Goal: Task Accomplishment & Management: Manage account settings

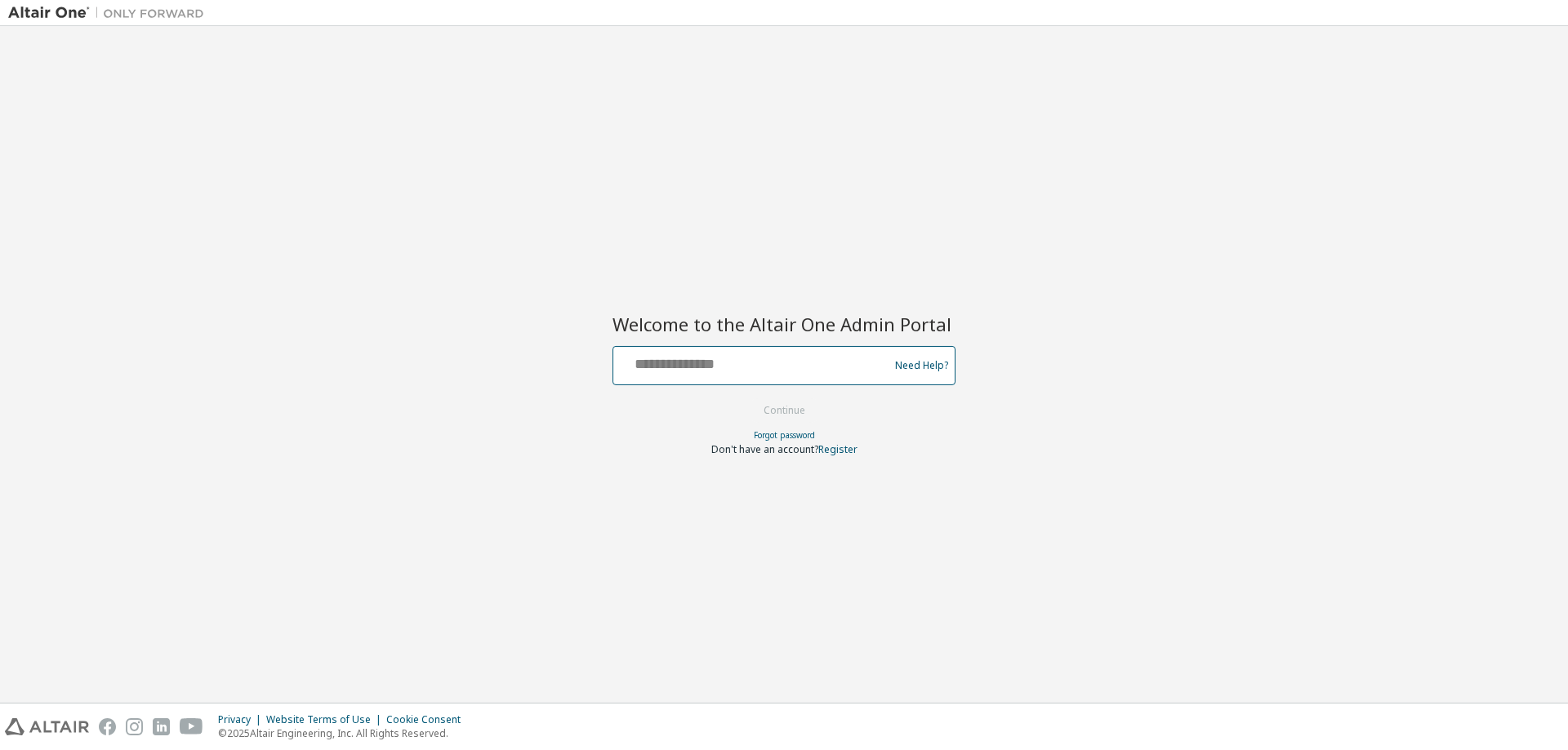
click at [792, 374] on input "text" at bounding box center [753, 363] width 267 height 24
type input "**********"
click at [807, 408] on button "Continue" at bounding box center [784, 410] width 76 height 25
click at [840, 392] on form "**********" at bounding box center [784, 401] width 343 height 110
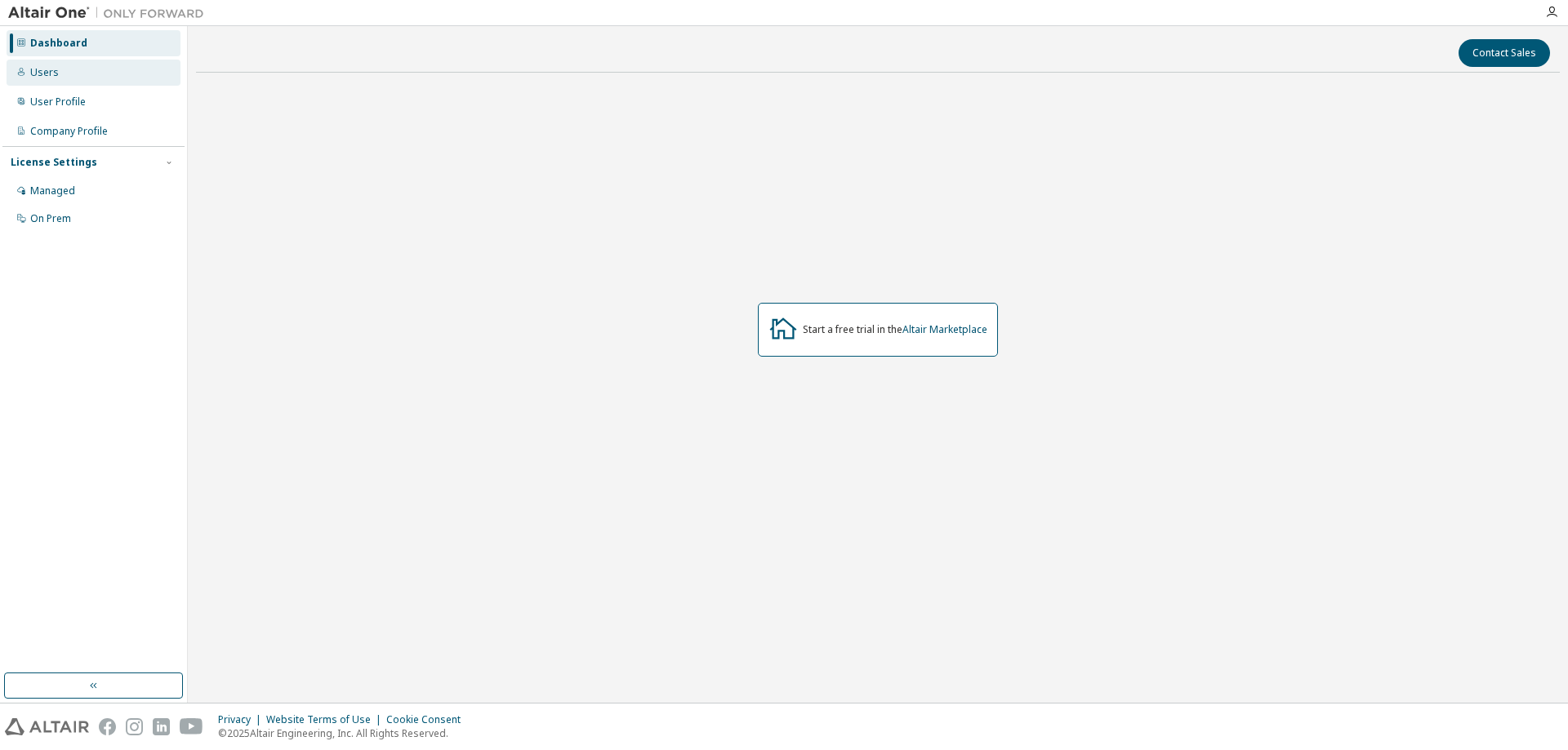
click at [79, 75] on div "Users" at bounding box center [93, 73] width 174 height 26
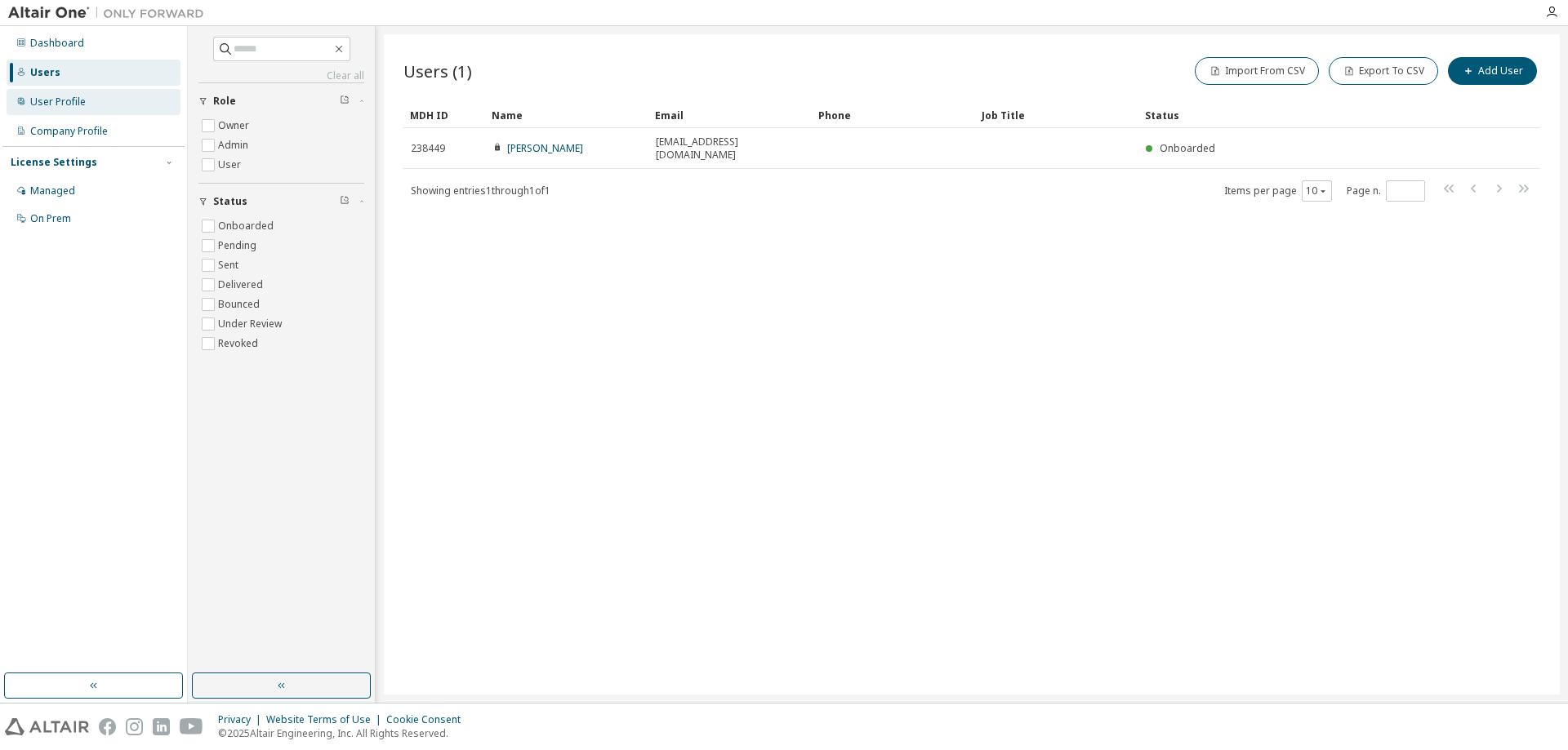
click at [70, 105] on div "User Profile" at bounding box center [58, 101] width 56 height 13
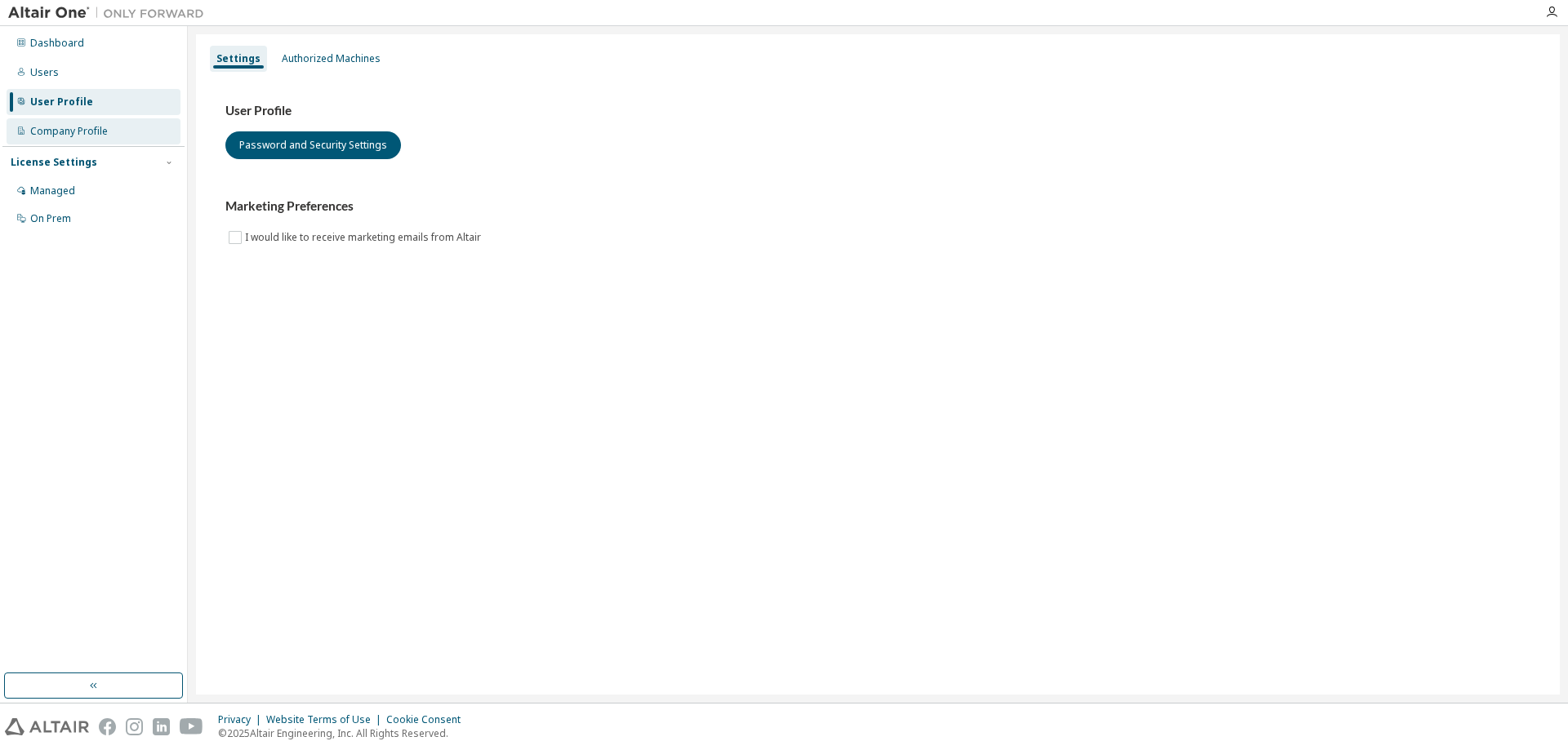
click at [81, 131] on div "Company Profile" at bounding box center [69, 131] width 78 height 13
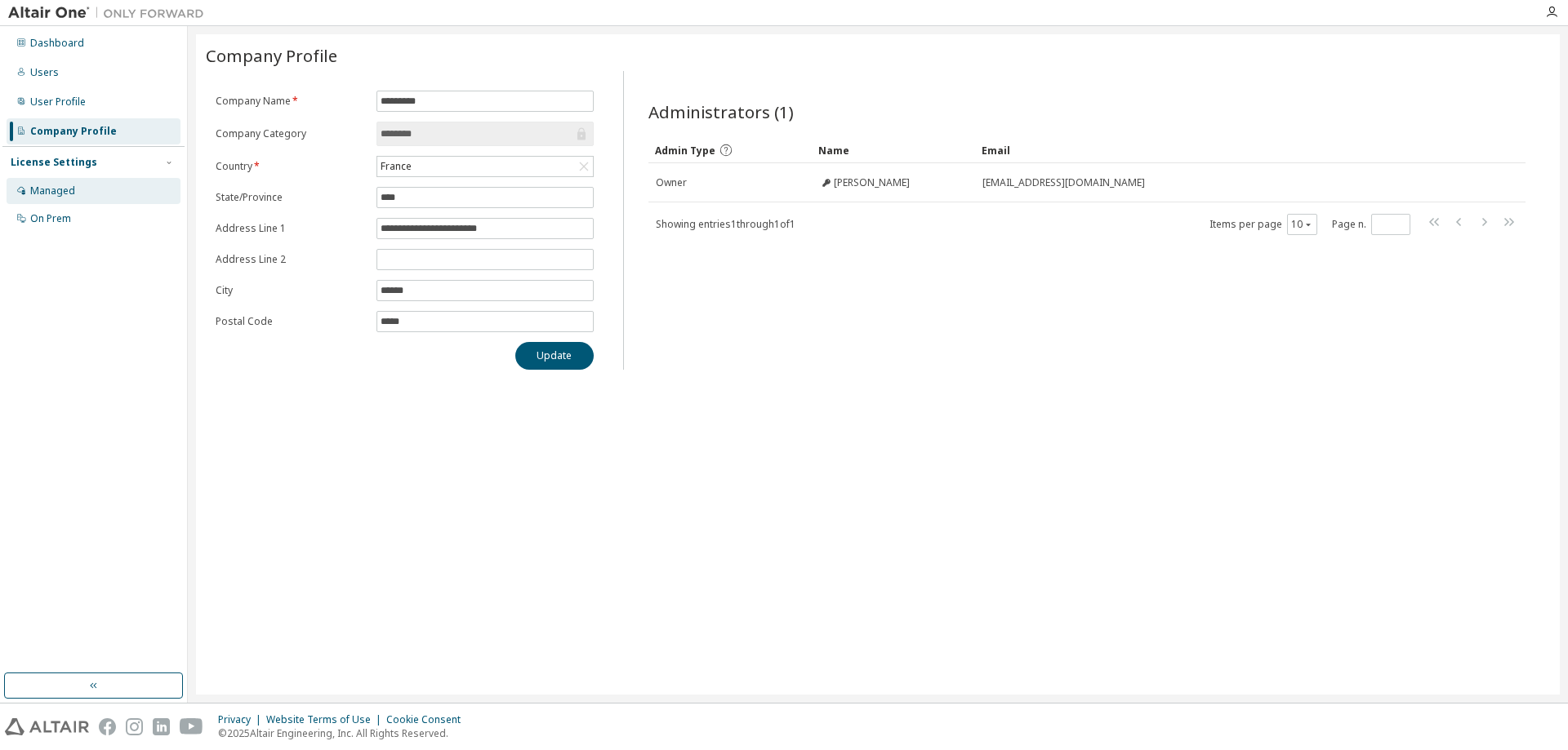
click at [71, 195] on div "Managed" at bounding box center [52, 191] width 45 height 13
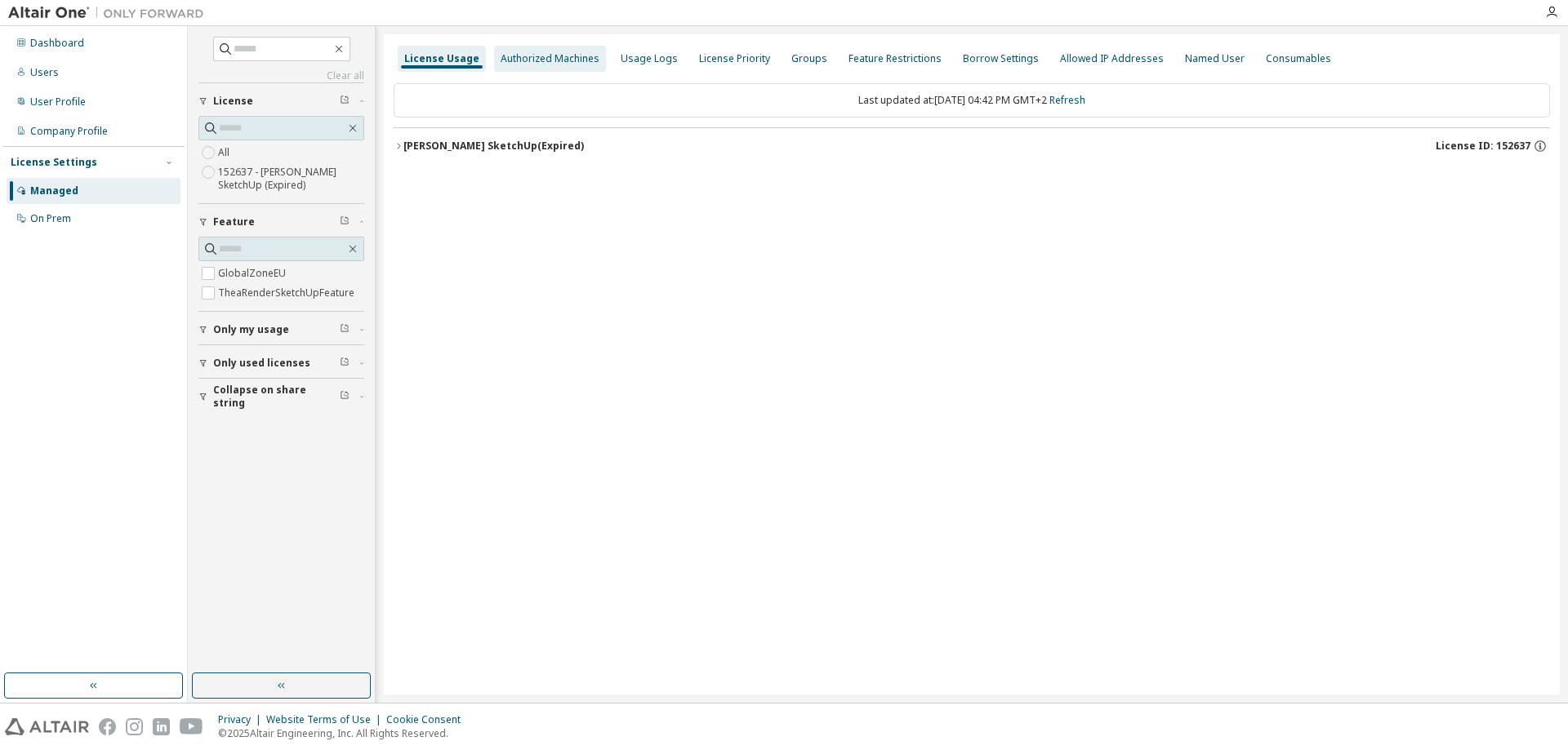
click at [545, 61] on div "Authorized Machines" at bounding box center [549, 59] width 98 height 13
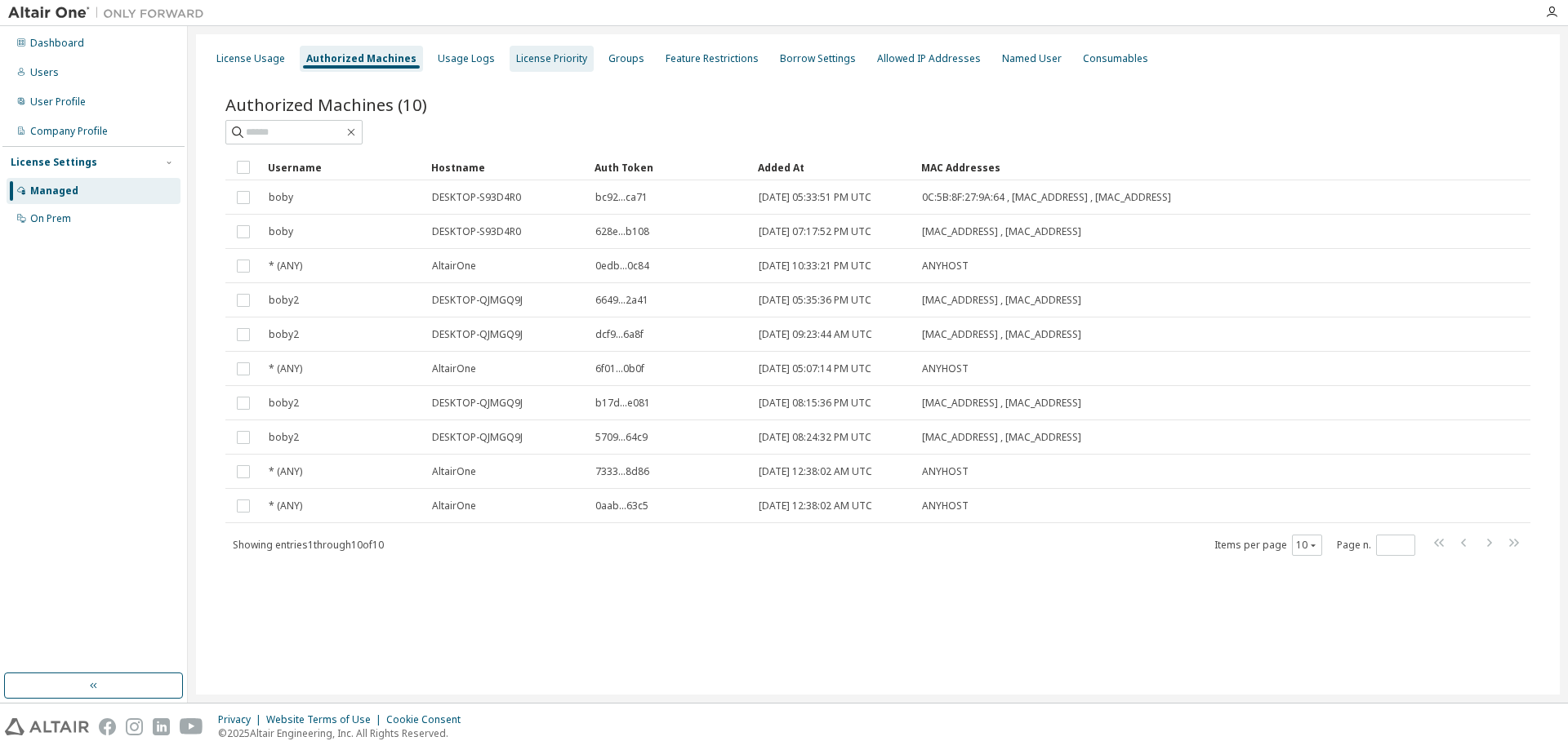
click at [531, 58] on div "License Priority" at bounding box center [552, 59] width 72 height 13
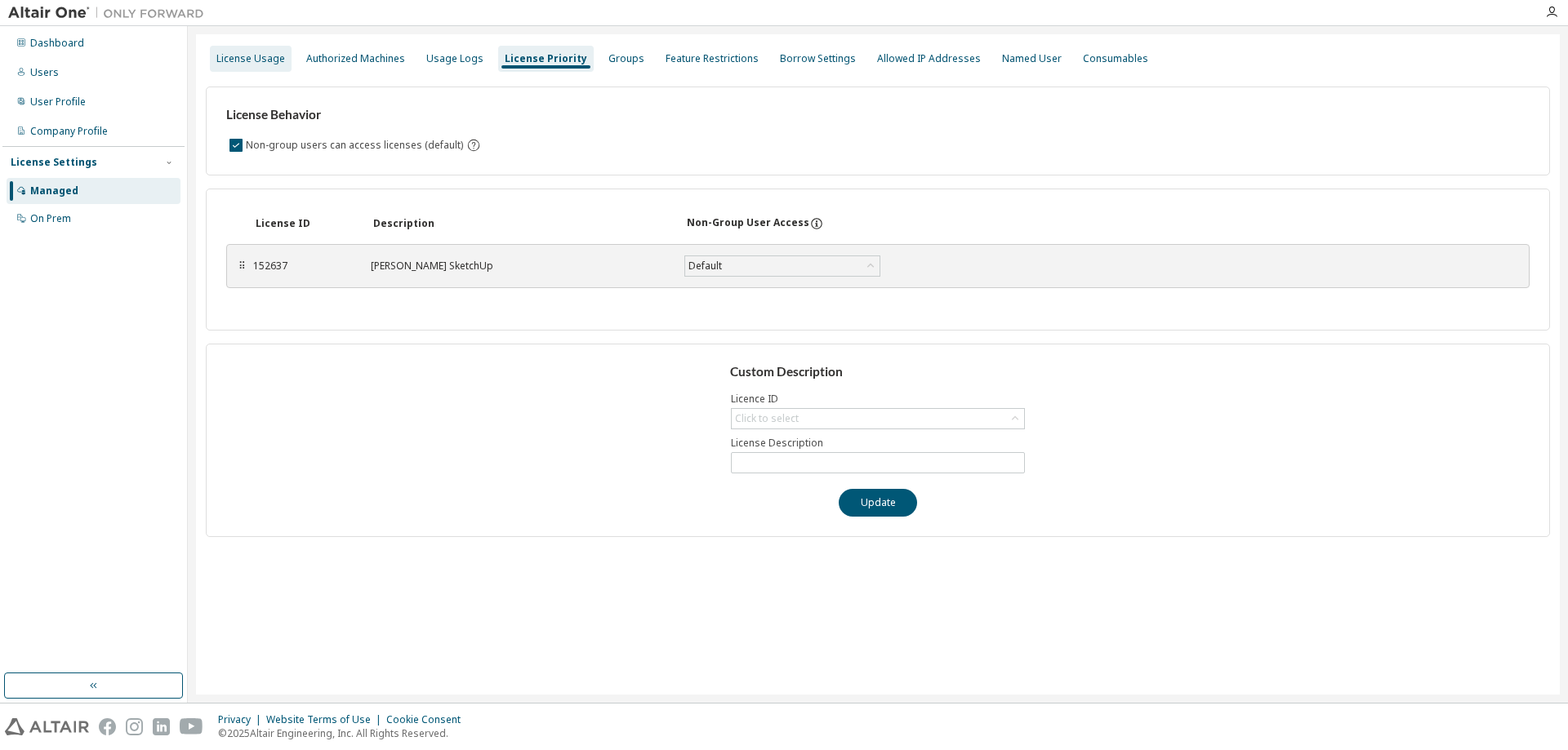
click at [242, 53] on div "License Usage" at bounding box center [250, 59] width 69 height 13
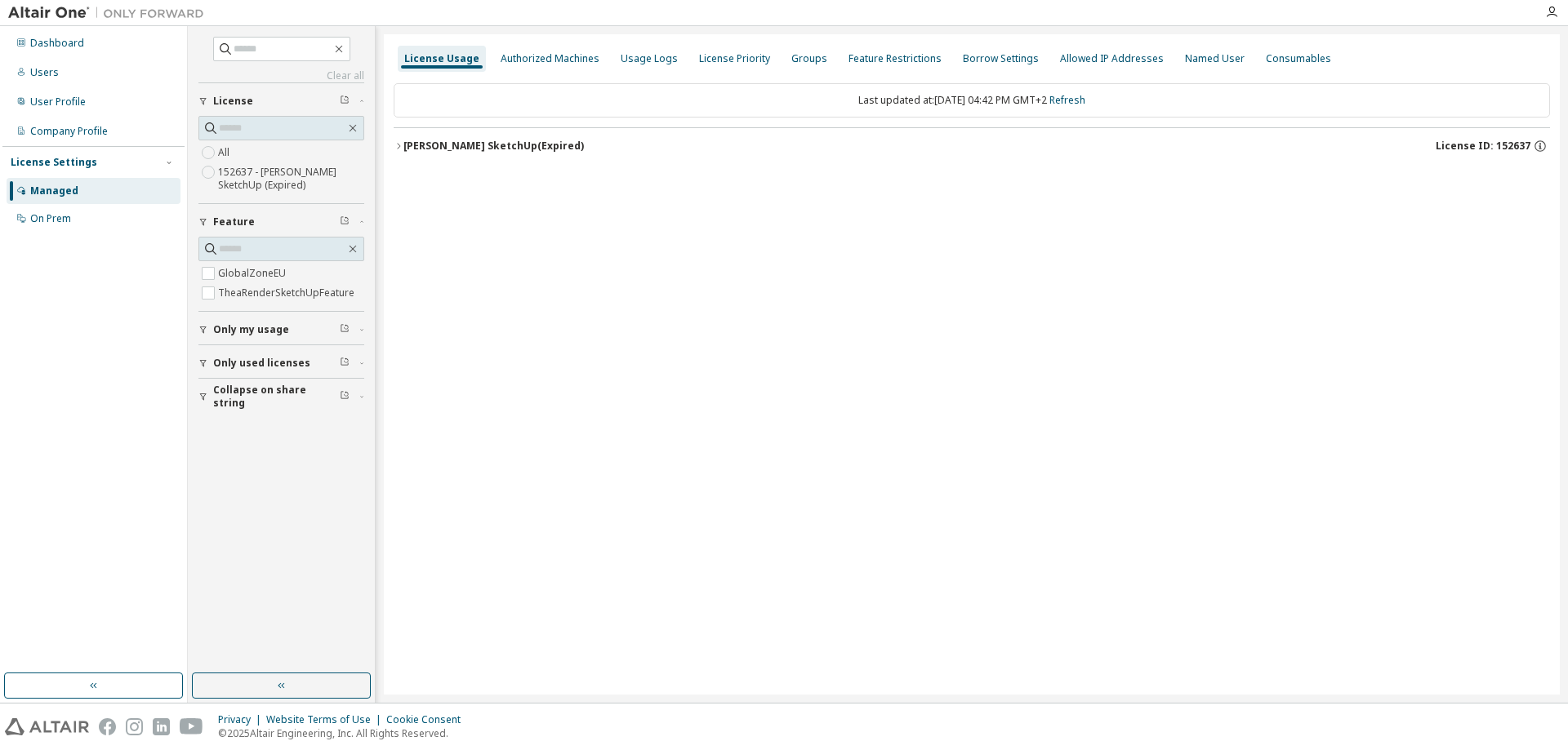
click at [260, 195] on label "152637 - Thea Render SketchUp (Expired)" at bounding box center [290, 179] width 146 height 33
click at [555, 146] on div "Thea Render SketchUp (Expired)" at bounding box center [494, 146] width 181 height 13
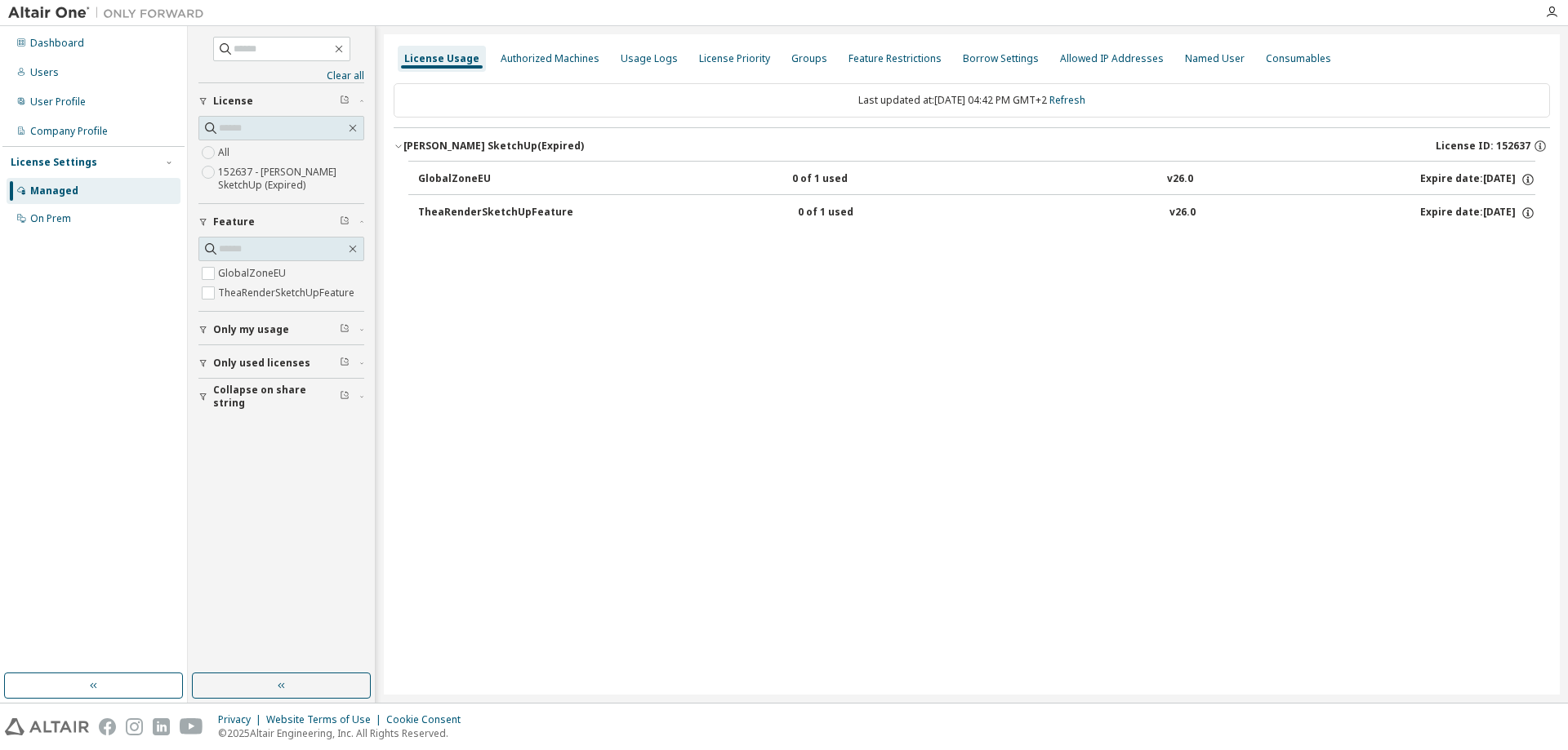
click at [443, 180] on div "GlobalZoneEU" at bounding box center [492, 179] width 147 height 15
click at [444, 180] on div "GlobalZoneEU" at bounding box center [492, 179] width 147 height 15
click at [68, 223] on div "On Prem" at bounding box center [50, 219] width 41 height 13
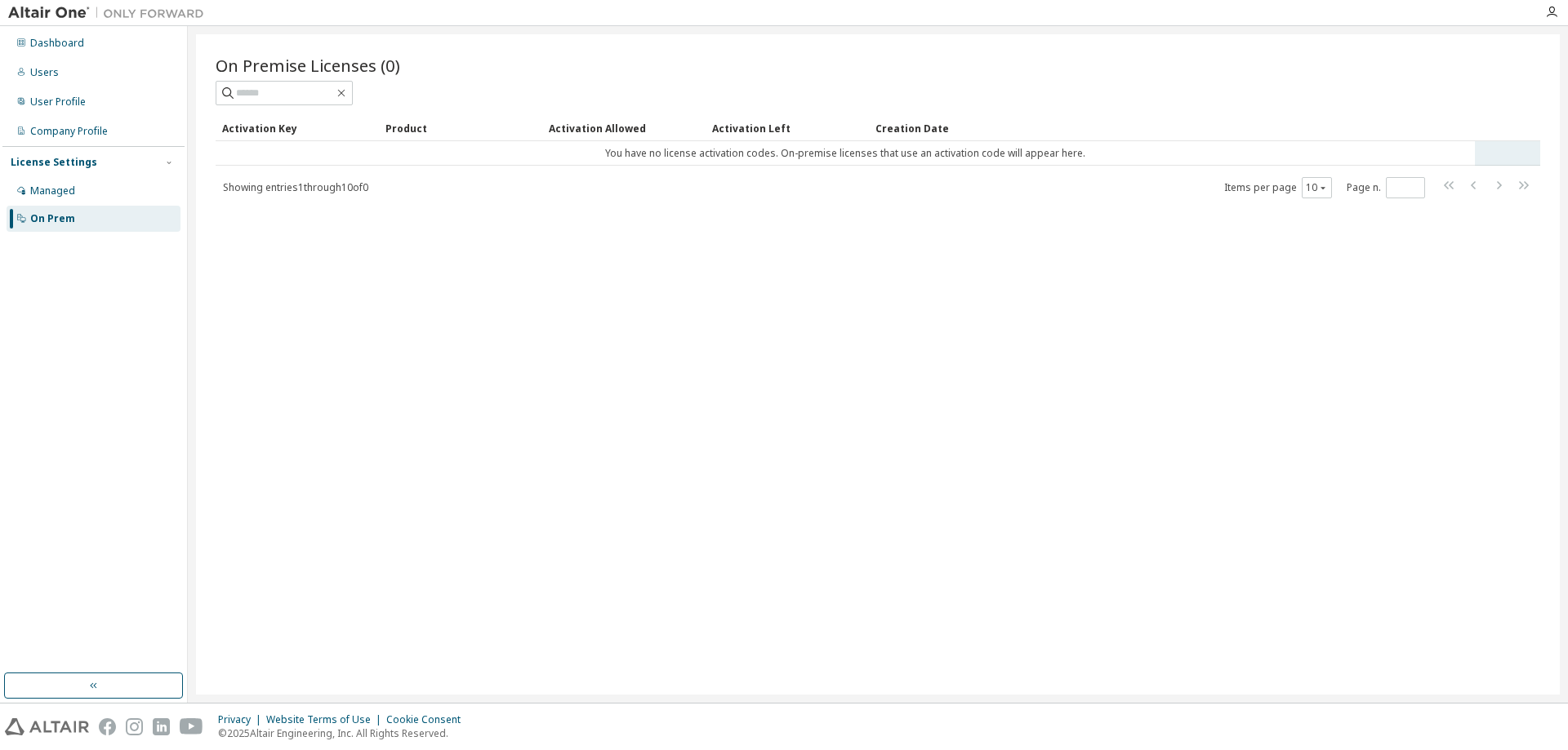
click at [1047, 156] on td "You have no license activation codes. On-premise licenses that use an activatio…" at bounding box center [846, 153] width 1260 height 25
click at [396, 119] on div "Product" at bounding box center [460, 128] width 150 height 26
click at [313, 131] on div "Activation Key" at bounding box center [297, 128] width 150 height 26
click at [104, 686] on button "button" at bounding box center [93, 685] width 179 height 26
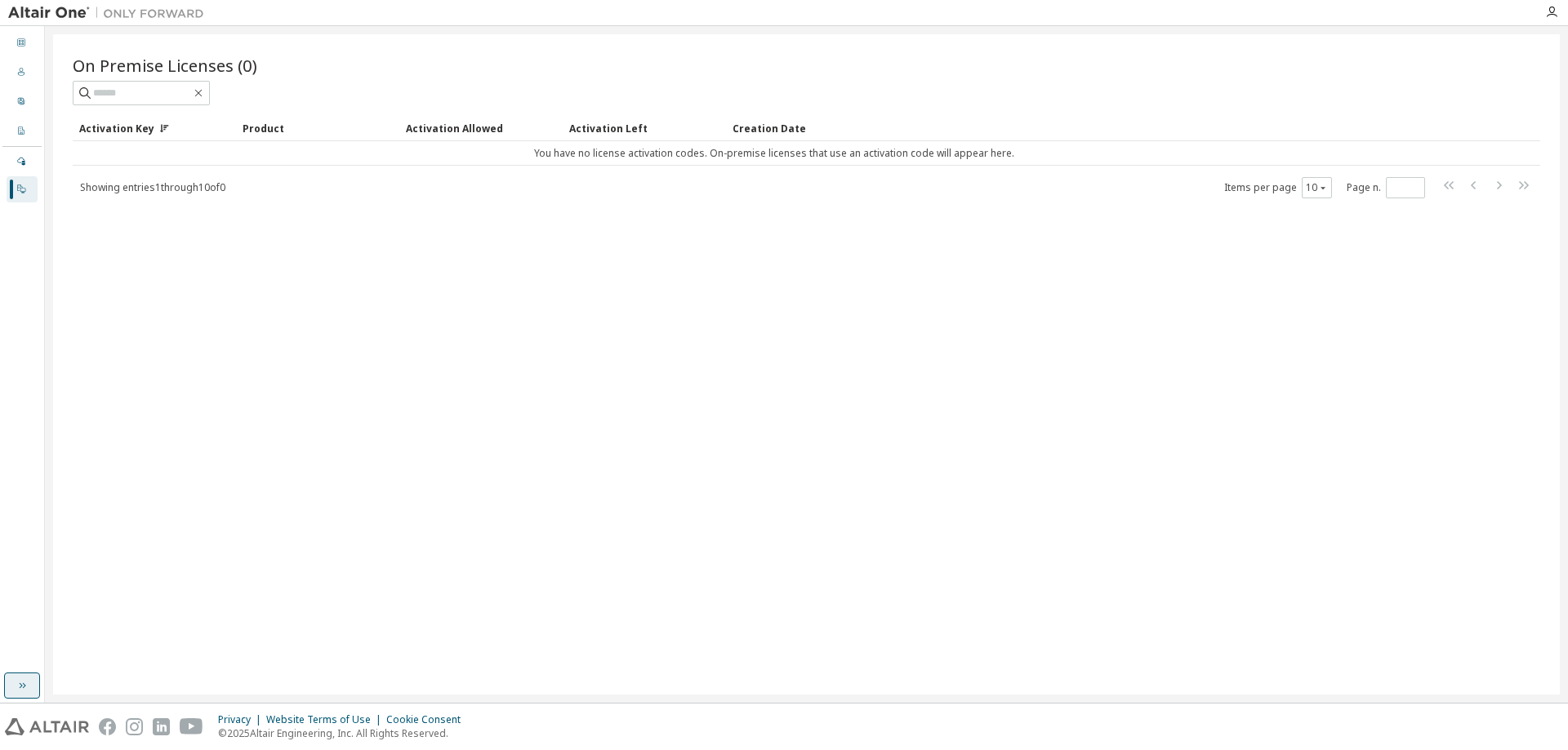
click at [27, 684] on icon "button" at bounding box center [22, 685] width 13 height 13
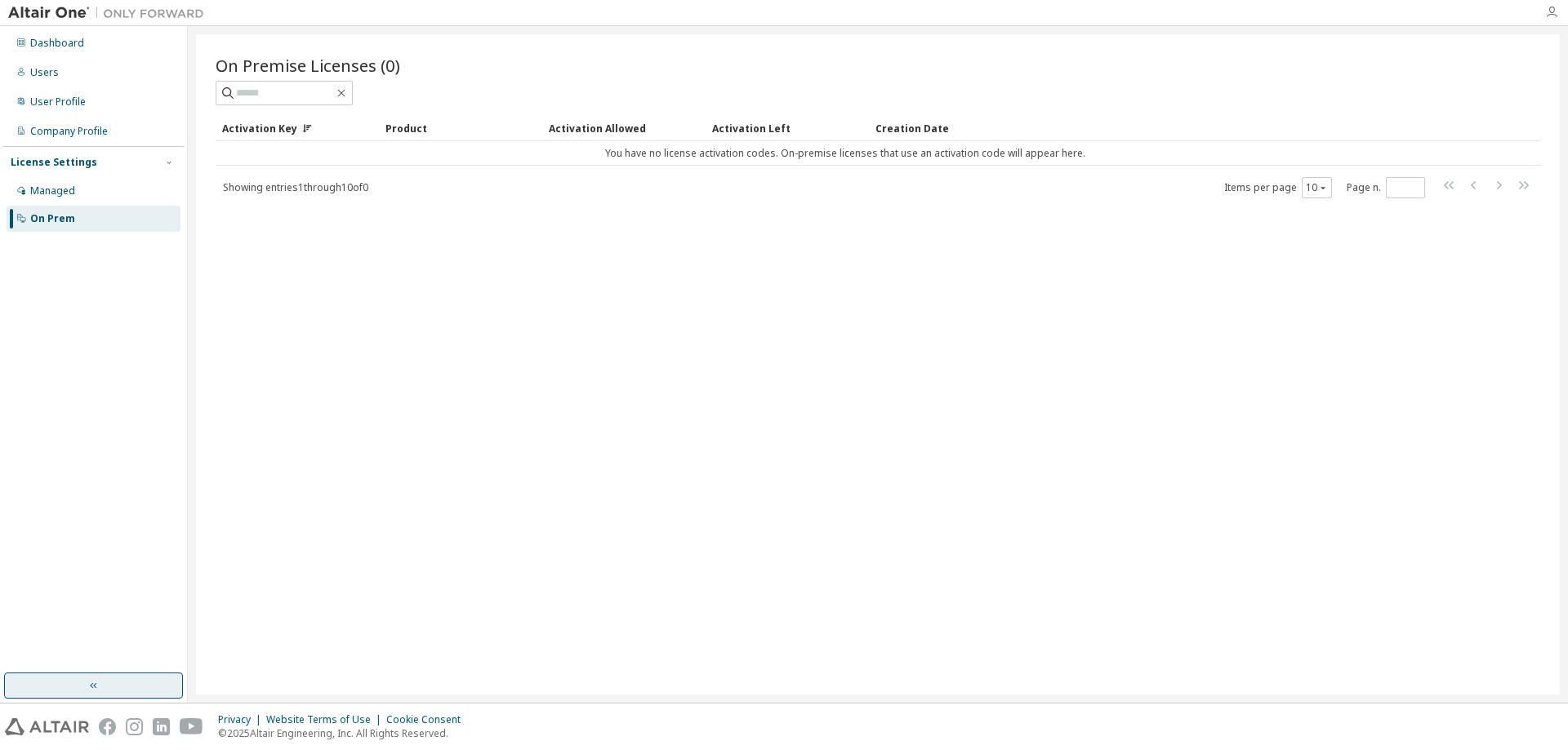
click at [1555, 17] on icon "button" at bounding box center [1551, 12] width 13 height 13
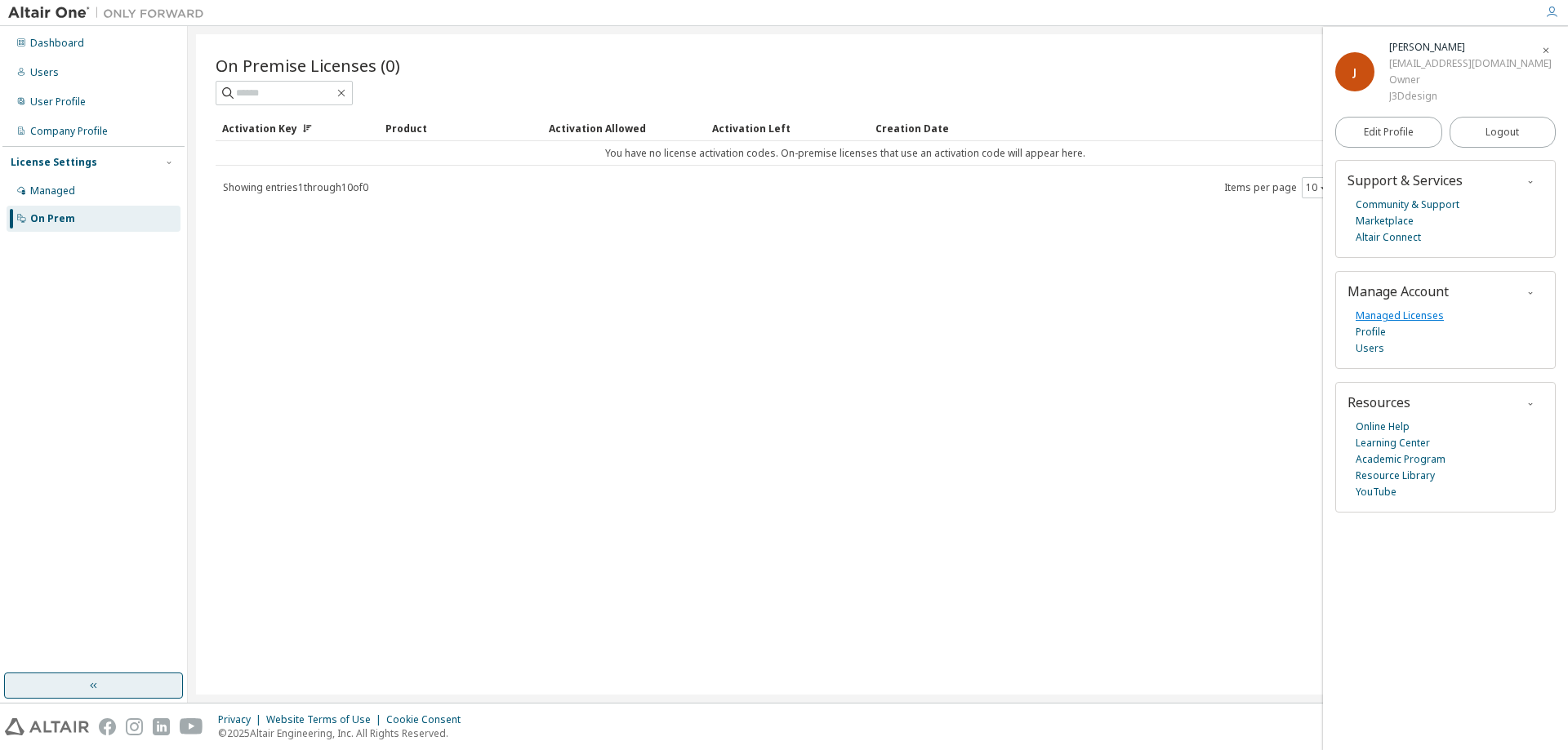
click at [1416, 322] on link "Managed Licenses" at bounding box center [1400, 316] width 88 height 16
click at [44, 44] on div "Dashboard" at bounding box center [57, 43] width 54 height 13
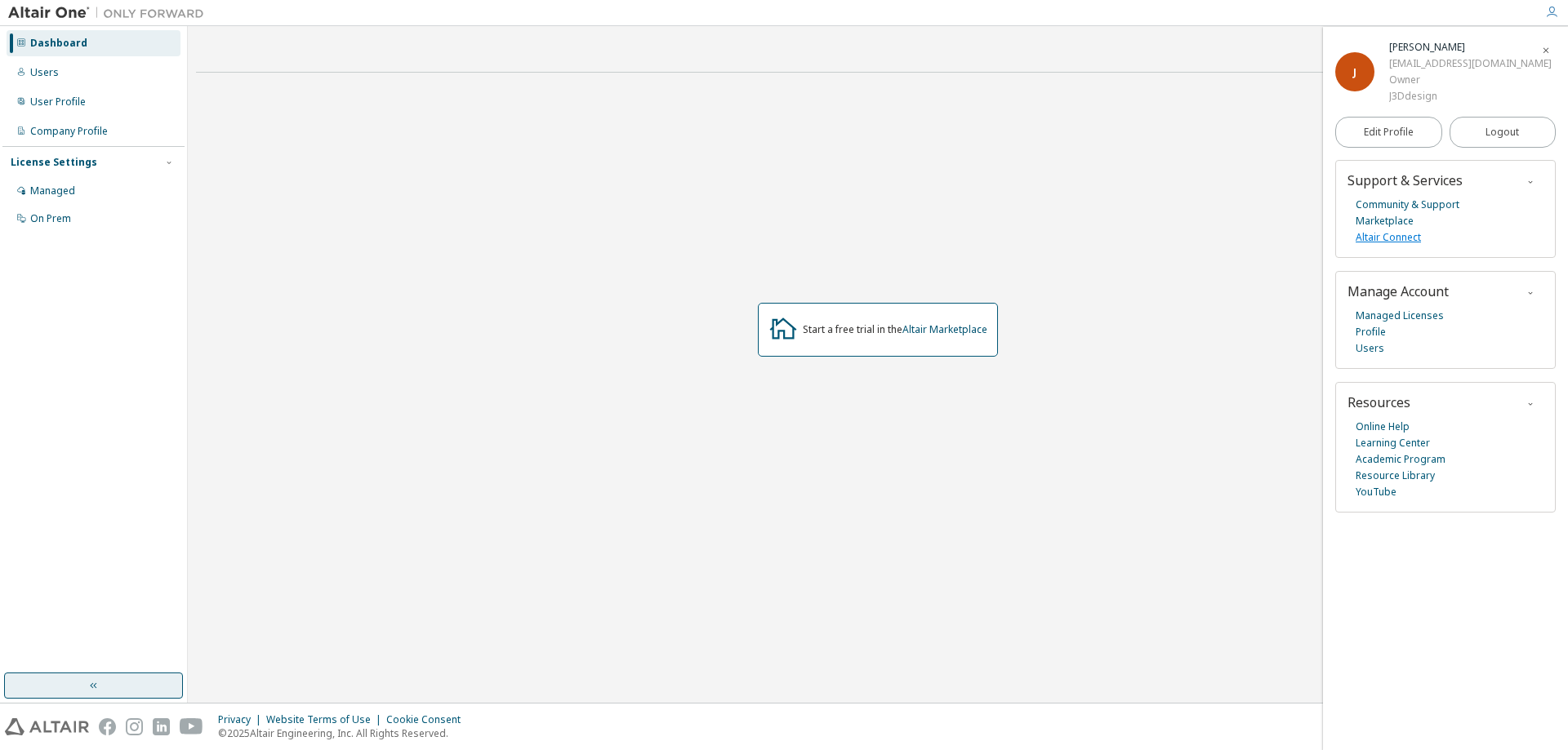
click at [1384, 234] on link "Altair Connect" at bounding box center [1389, 237] width 66 height 16
click at [158, 18] on img at bounding box center [110, 13] width 205 height 16
click at [59, 70] on div "Users" at bounding box center [93, 73] width 174 height 26
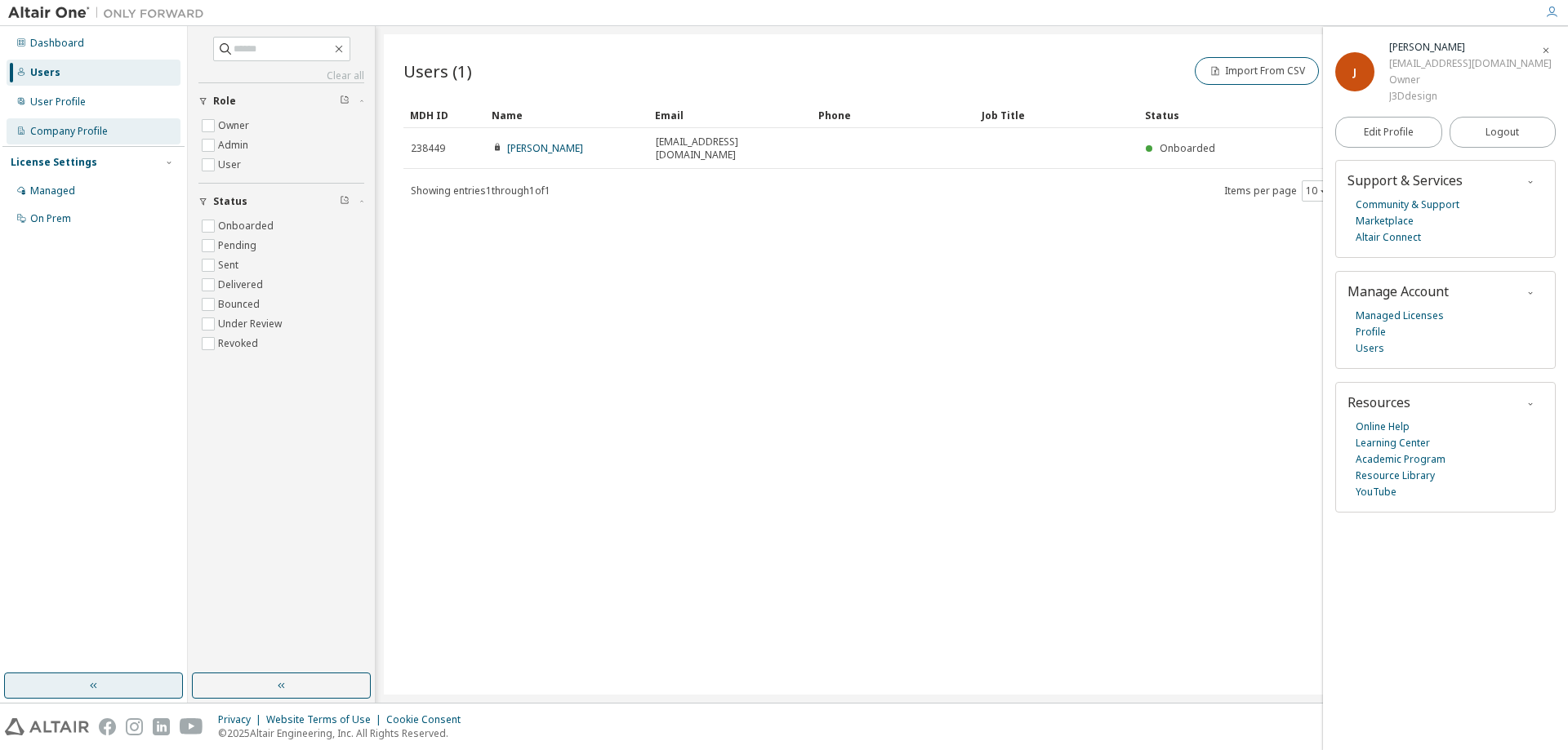
click at [83, 131] on div "Company Profile" at bounding box center [69, 131] width 78 height 13
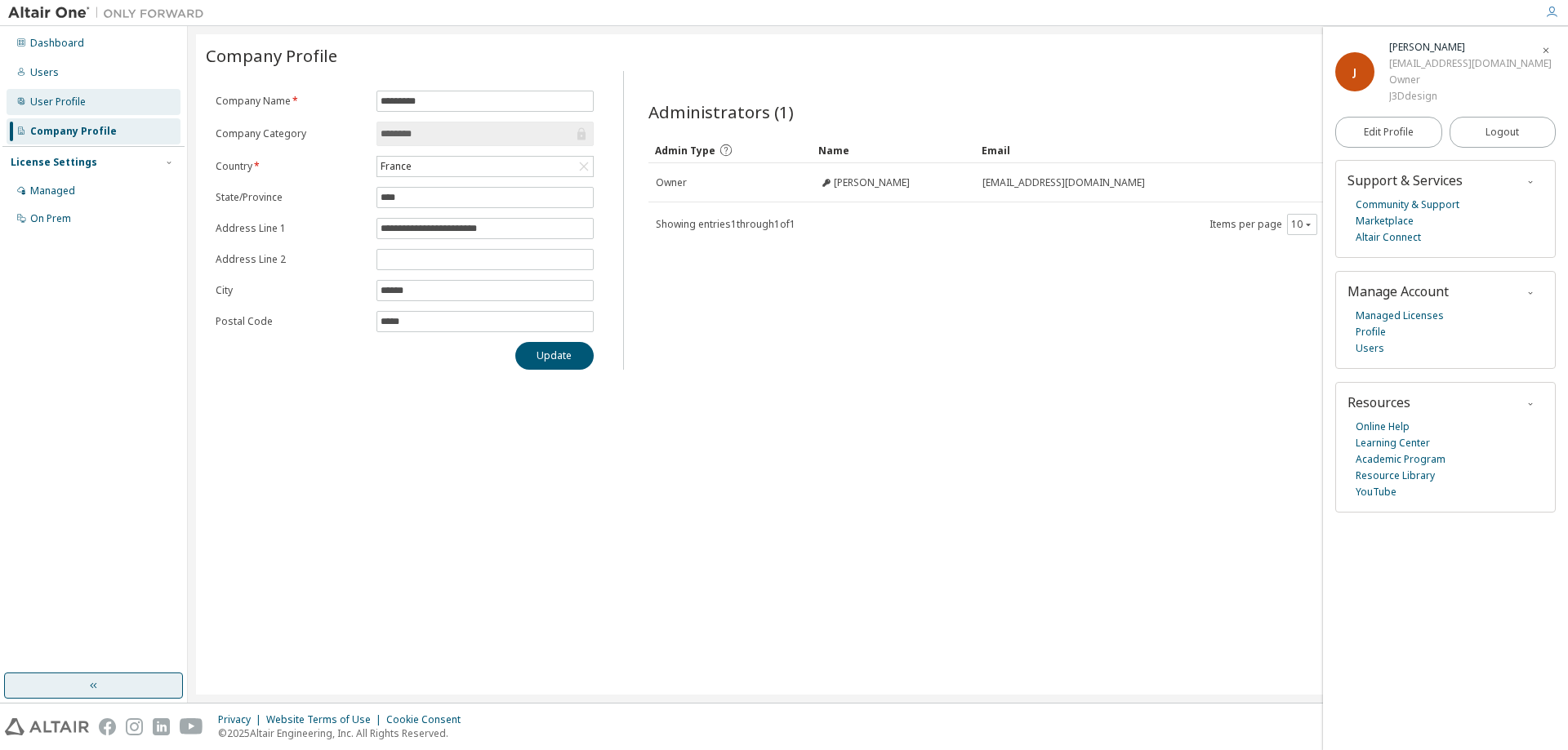
click at [77, 103] on div "User Profile" at bounding box center [58, 101] width 56 height 13
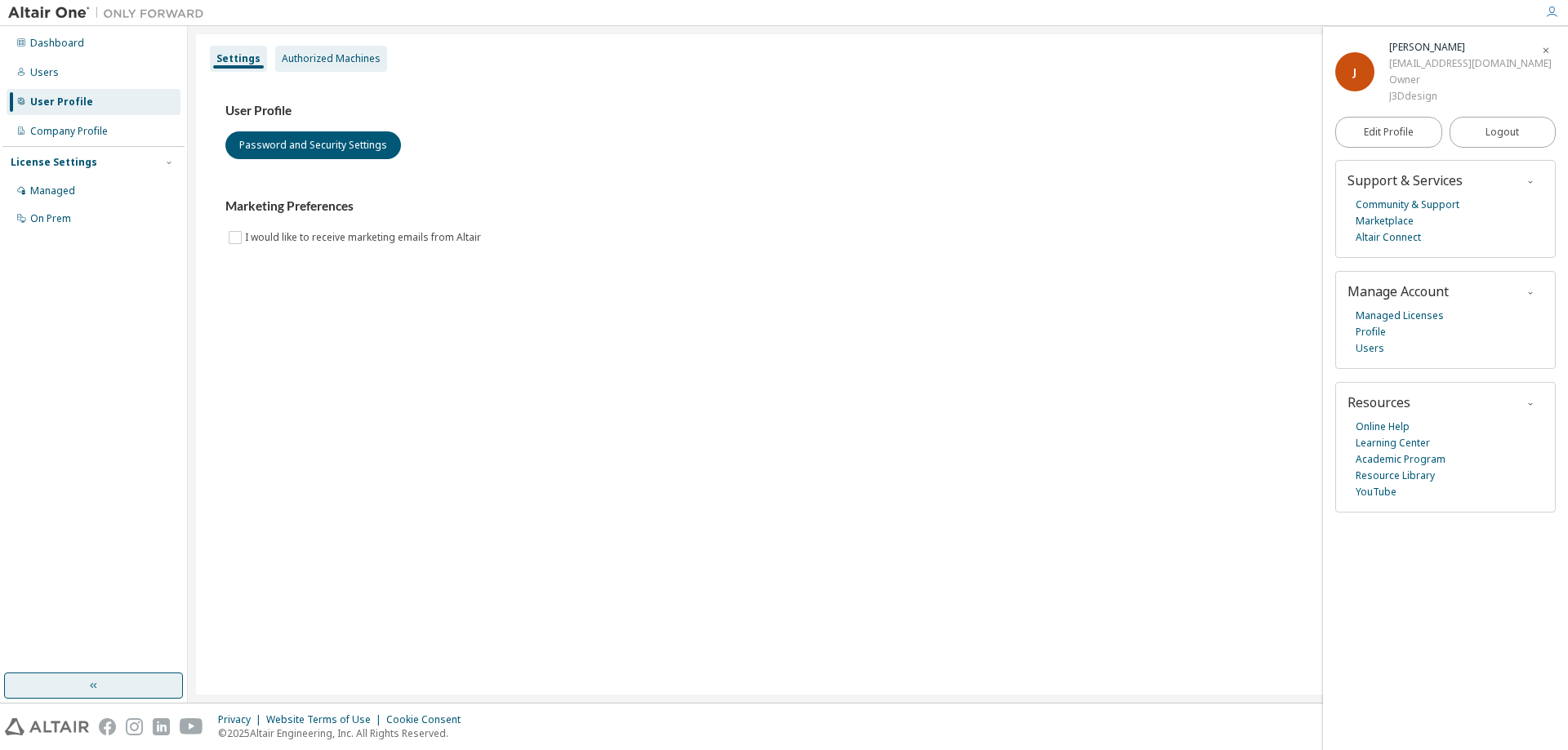
click at [296, 66] on div "Authorized Machines" at bounding box center [331, 59] width 112 height 26
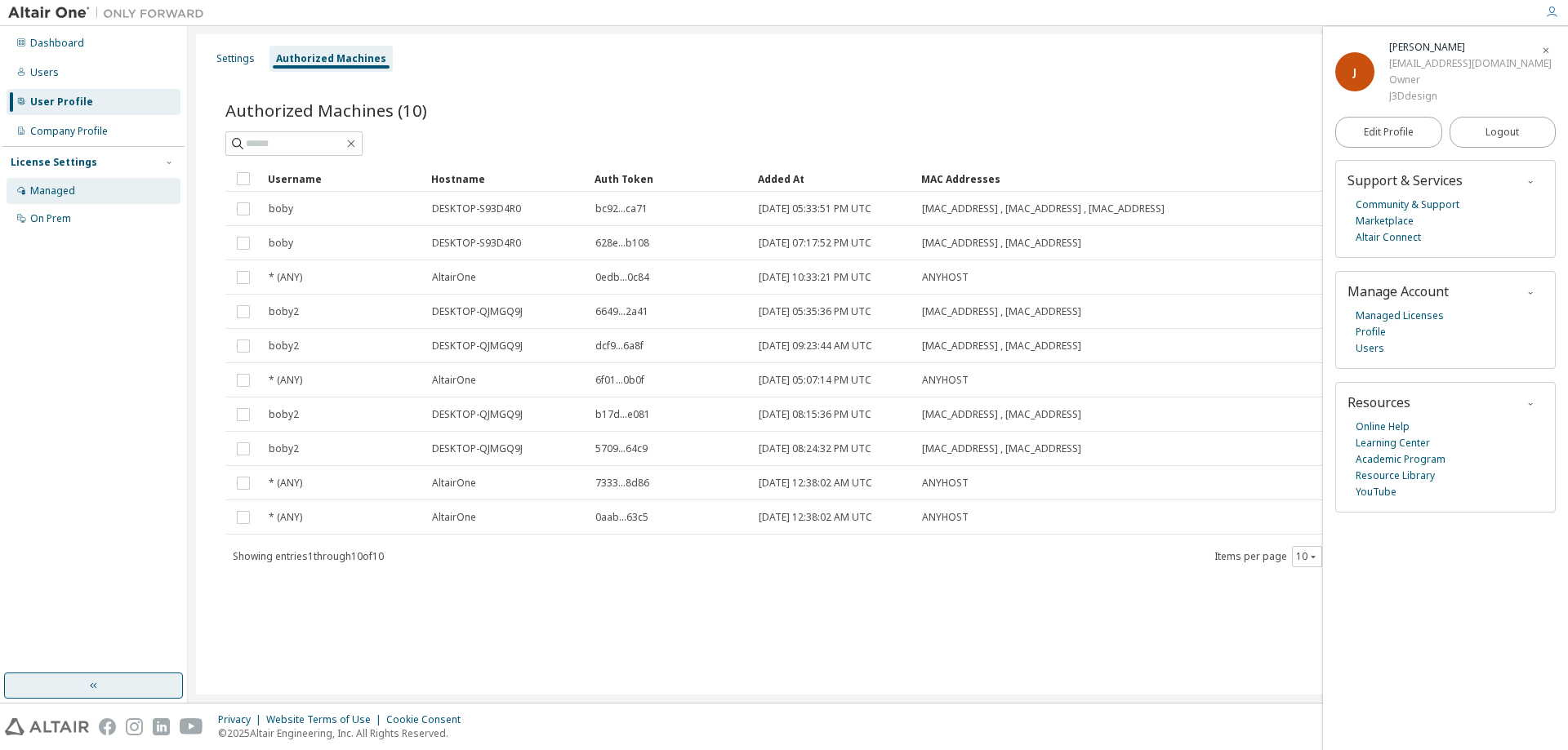
click at [84, 178] on div "Managed" at bounding box center [93, 191] width 174 height 26
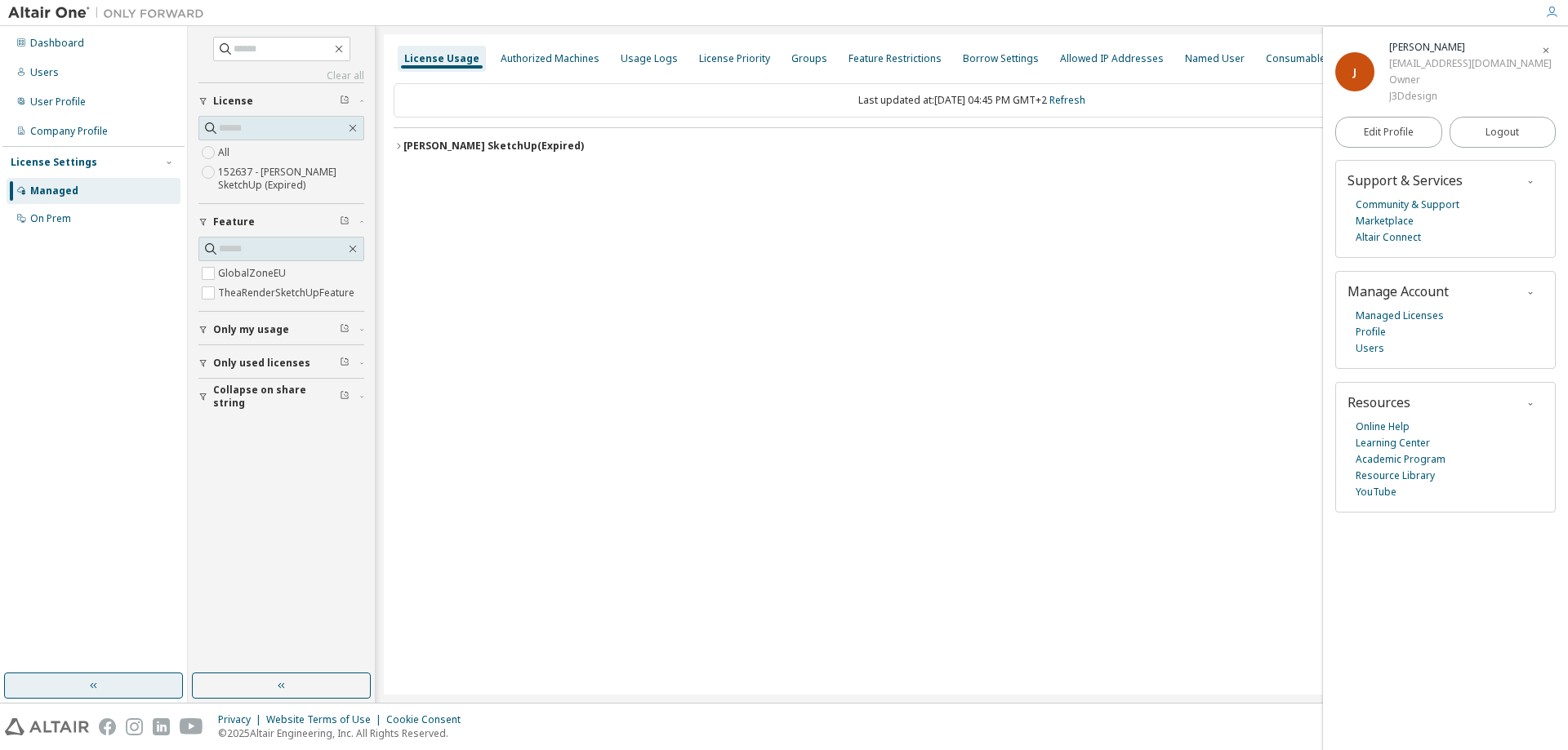
click at [273, 326] on span "Only my usage" at bounding box center [251, 330] width 76 height 13
click at [276, 411] on span "Only used licenses" at bounding box center [262, 410] width 97 height 13
click at [1404, 222] on link "Marketplace" at bounding box center [1385, 222] width 58 height 16
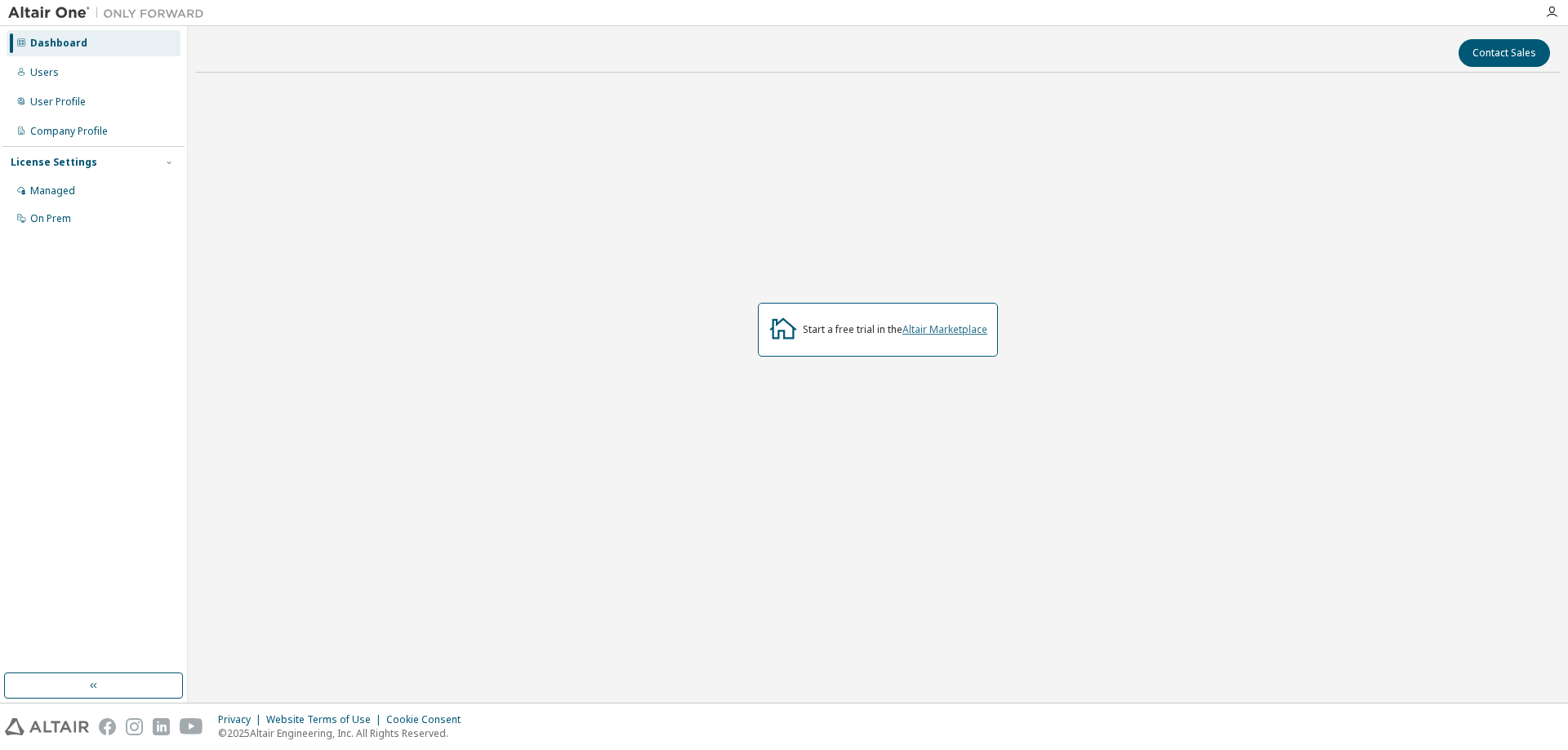
click at [980, 333] on link "Altair Marketplace" at bounding box center [944, 330] width 84 height 14
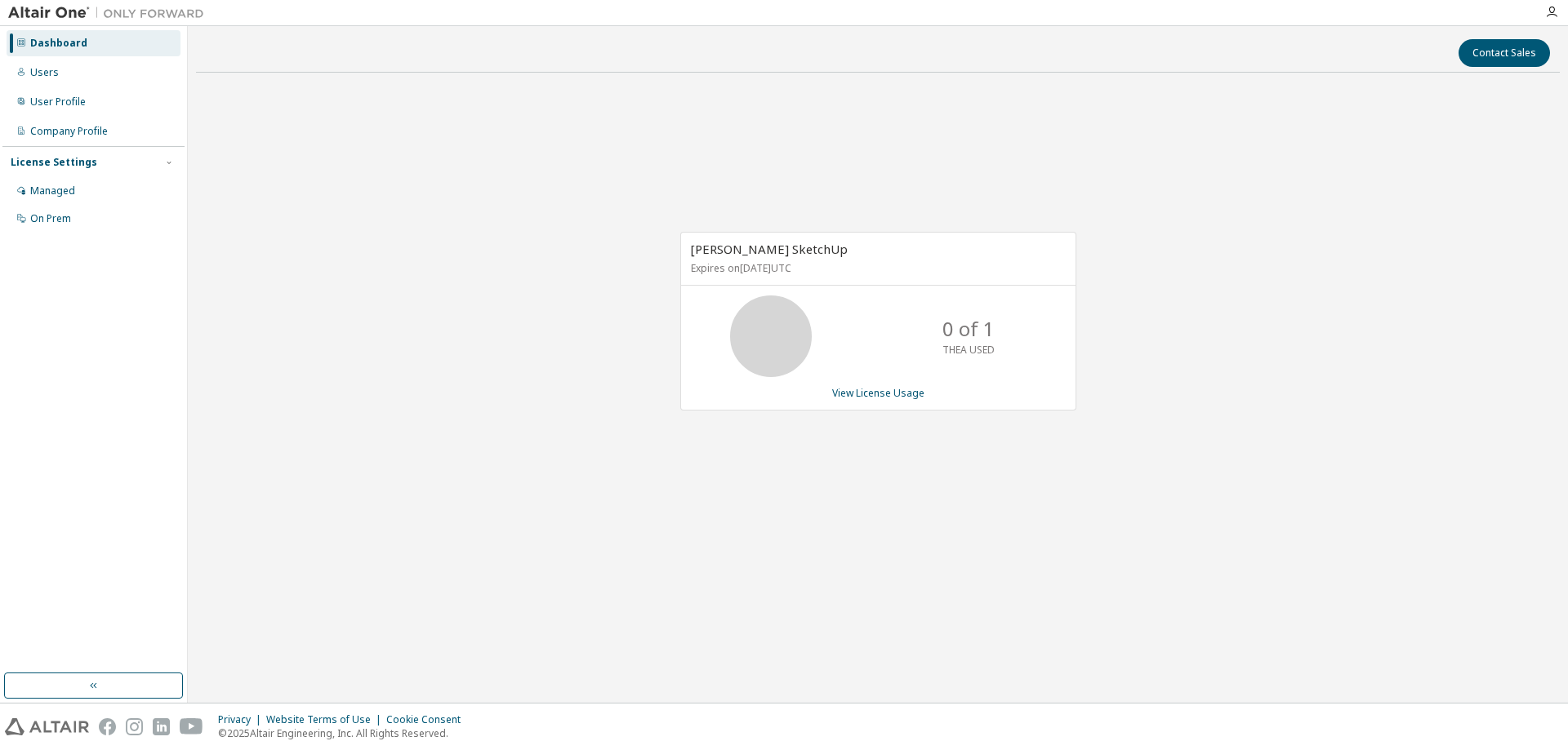
click at [1119, 321] on div "Thea Render SketchUp Expires on October 8, 2026 UTC 0 of 1 THEA USED View Licen…" at bounding box center [877, 329] width 1364 height 488
